Goal: Information Seeking & Learning: Learn about a topic

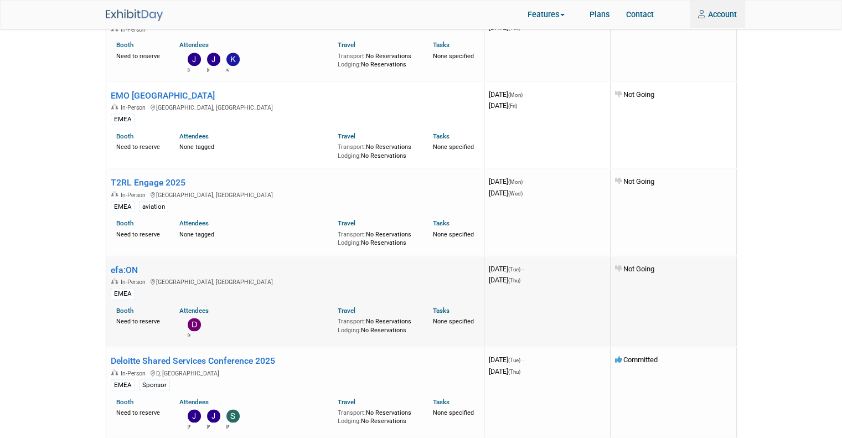
scroll to position [1162, 0]
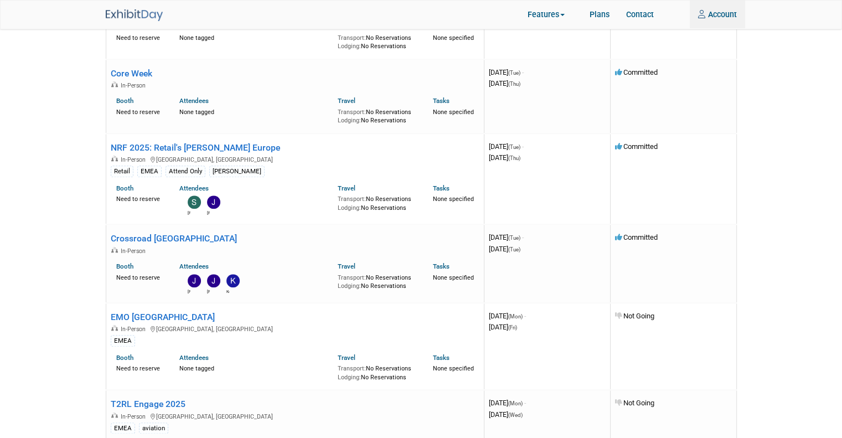
type input "[EMAIL_ADDRESS][DOMAIN_NAME]"
click at [213, 143] on link "NRF 2025: Retail's [PERSON_NAME] Europe" at bounding box center [195, 147] width 169 height 11
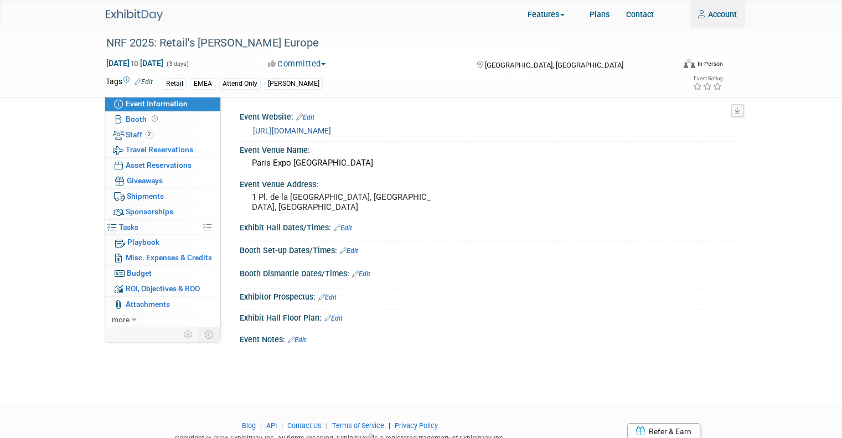
type input "[EMAIL_ADDRESS][DOMAIN_NAME]"
click at [322, 131] on link "https://www.nrfbigshoweurope.com/en" at bounding box center [292, 130] width 78 height 9
